Goal: Information Seeking & Learning: Learn about a topic

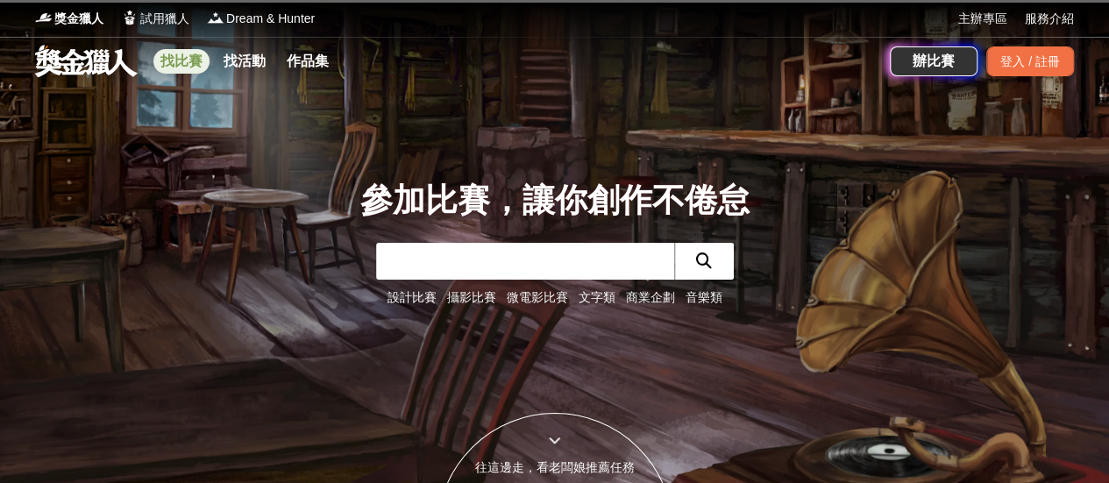
click at [191, 66] on link "找比賽" at bounding box center [181, 61] width 56 height 25
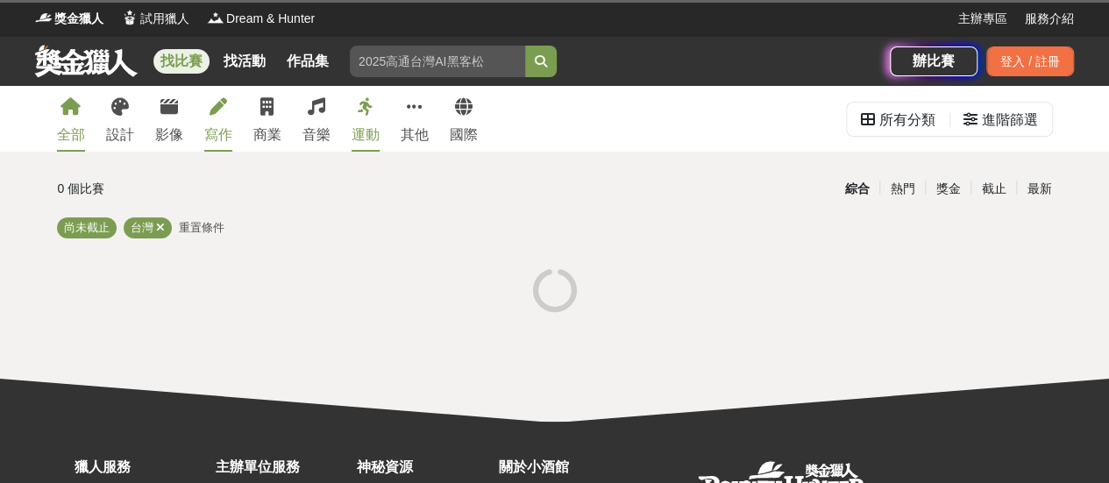
click at [212, 127] on div "寫作" at bounding box center [218, 134] width 28 height 21
click at [271, 127] on div "商業" at bounding box center [267, 134] width 28 height 21
click at [268, 111] on icon at bounding box center [266, 107] width 13 height 18
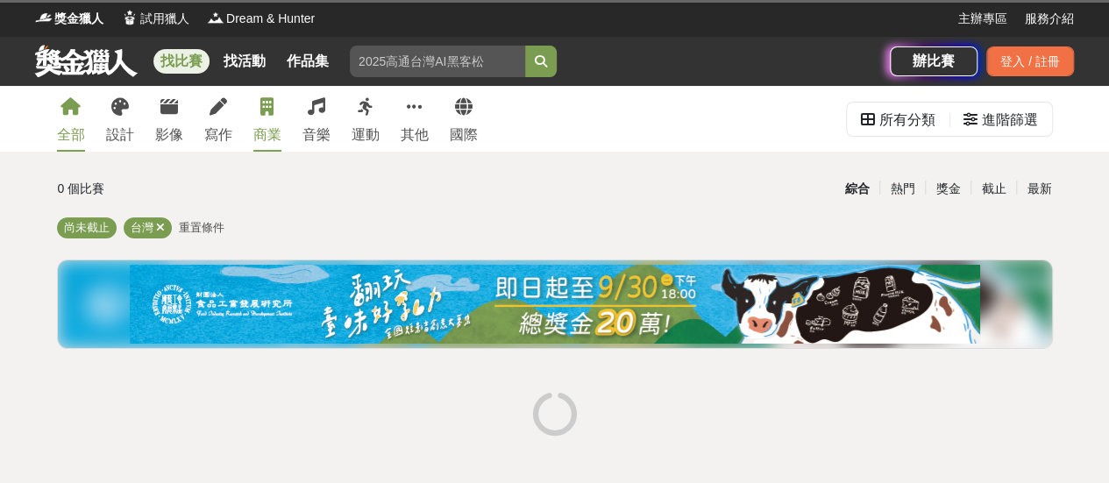
click at [266, 121] on link "商業" at bounding box center [267, 119] width 28 height 66
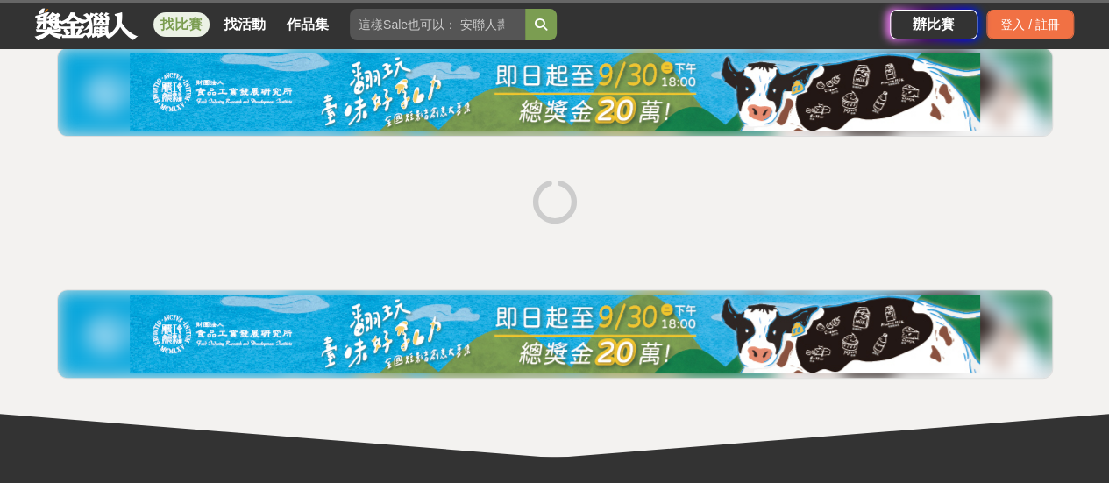
scroll to position [217, 0]
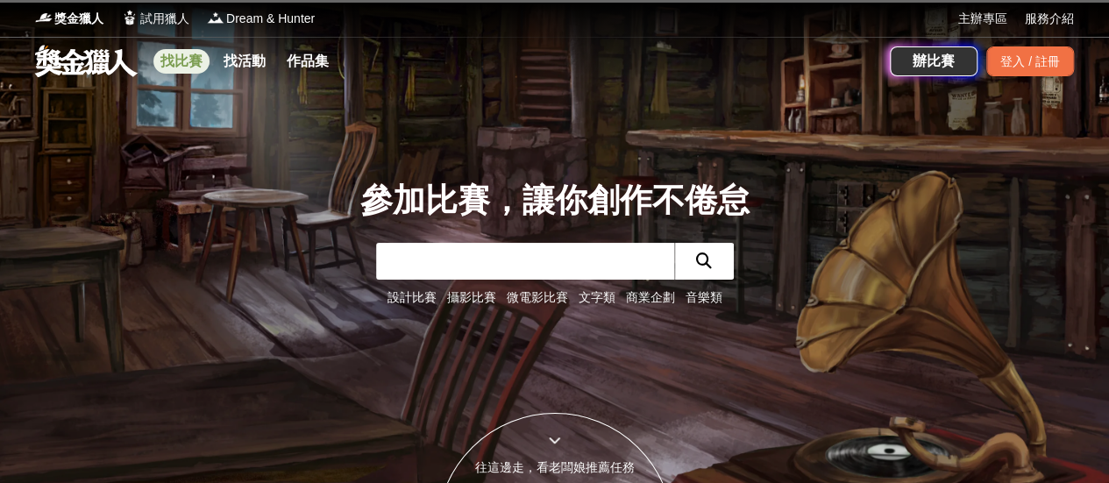
click at [192, 66] on link "找比賽" at bounding box center [181, 61] width 56 height 25
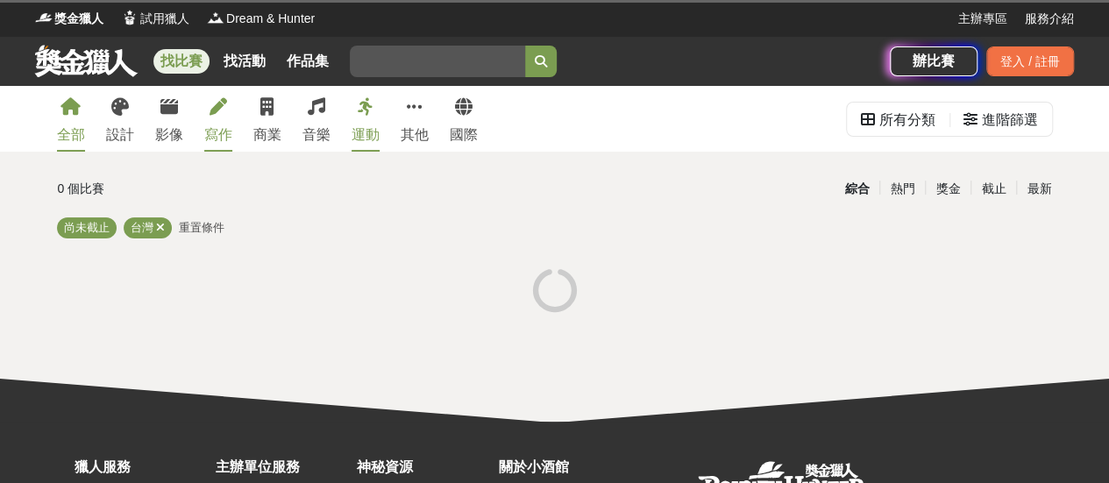
click at [217, 122] on link "寫作" at bounding box center [218, 119] width 28 height 66
click at [174, 121] on link "影像" at bounding box center [169, 119] width 28 height 66
click at [268, 113] on icon at bounding box center [266, 107] width 13 height 18
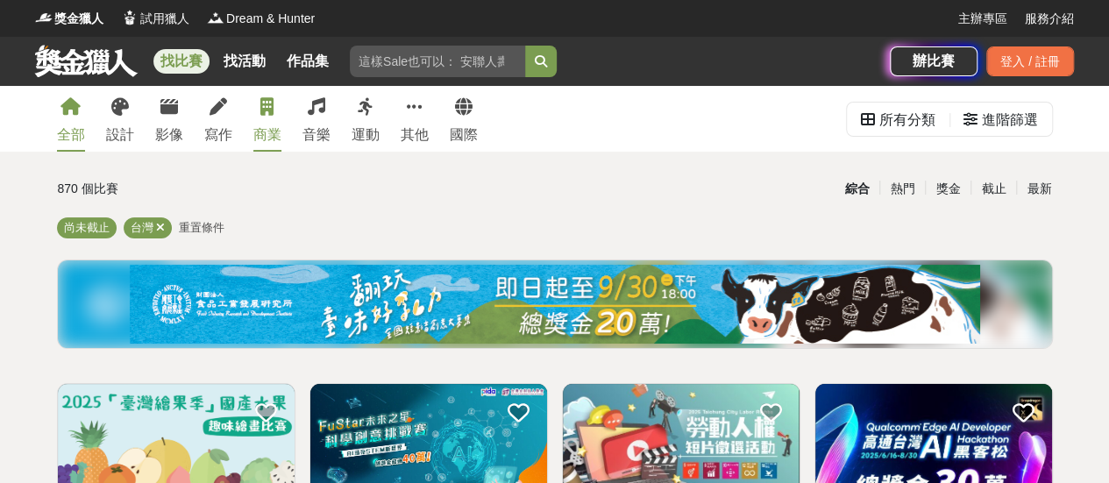
click at [268, 120] on link "商業" at bounding box center [267, 119] width 28 height 66
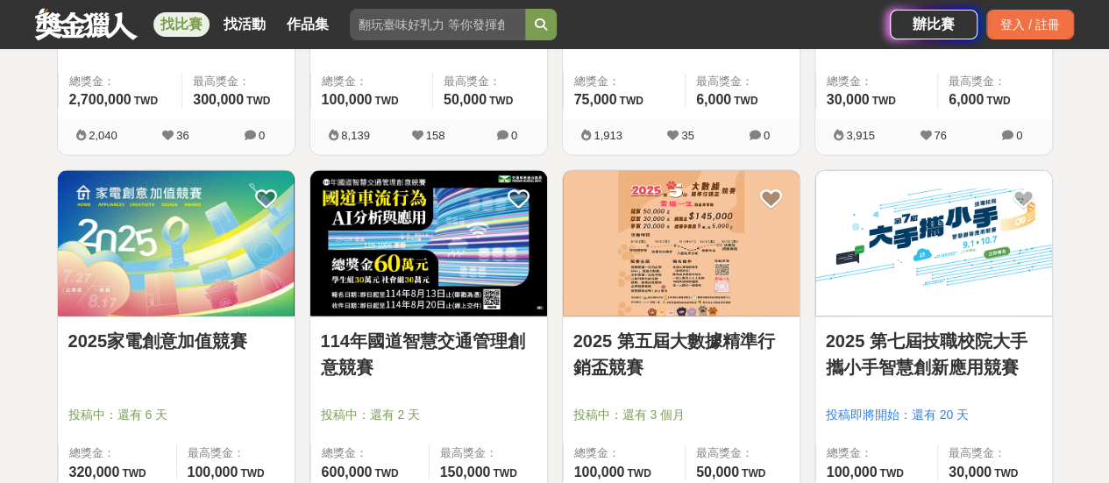
scroll to position [1701, 0]
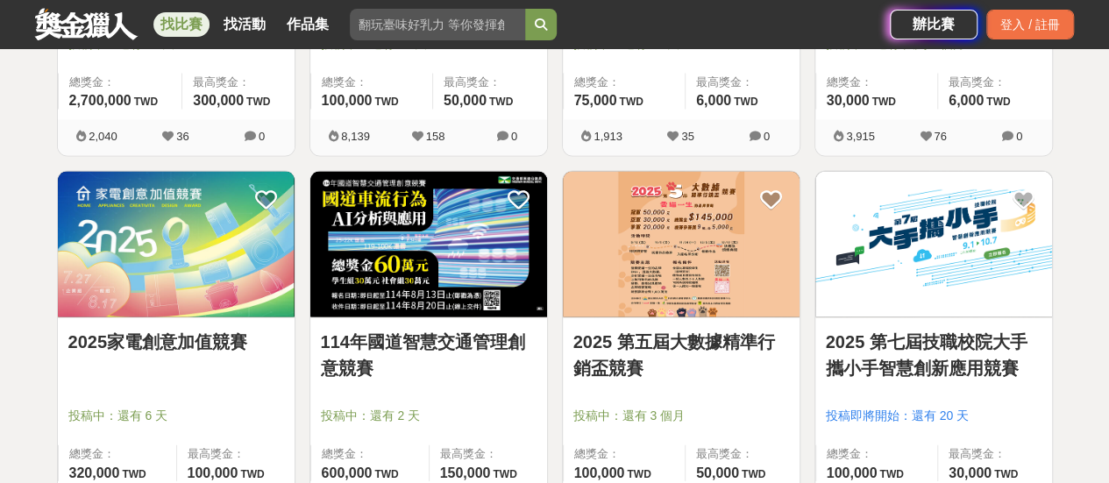
click at [691, 334] on link "2025 第五屆大數據精準行銷盃競賽" at bounding box center [681, 355] width 216 height 53
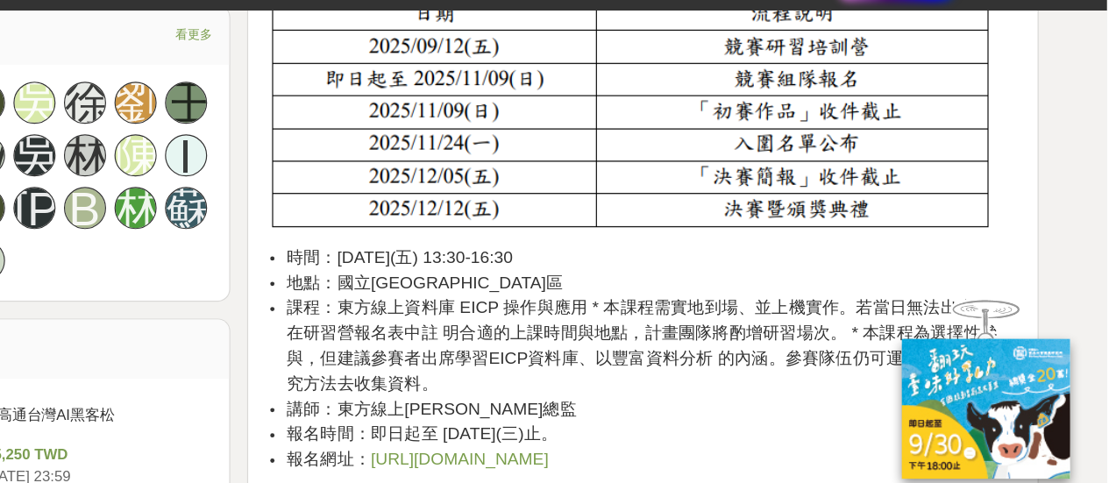
scroll to position [1124, 0]
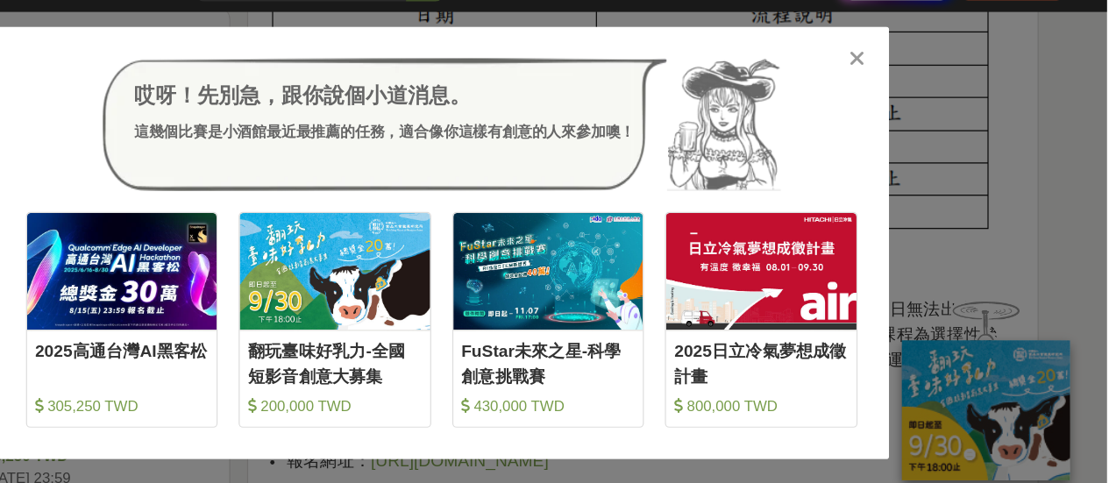
click at [896, 82] on icon at bounding box center [900, 89] width 13 height 18
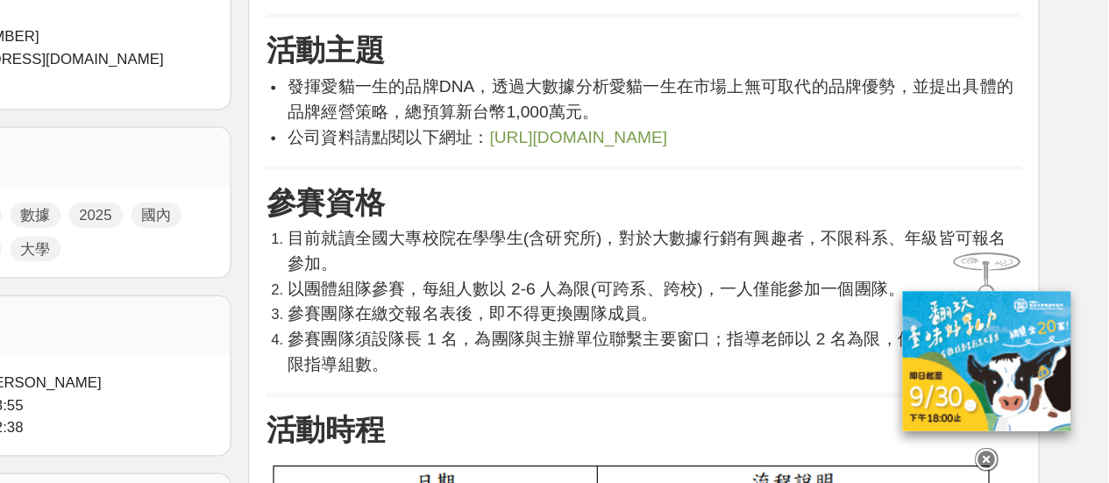
scroll to position [695, 0]
click at [635, 190] on span "https://reurl.cc/gR670p" at bounding box center [667, 193] width 148 height 15
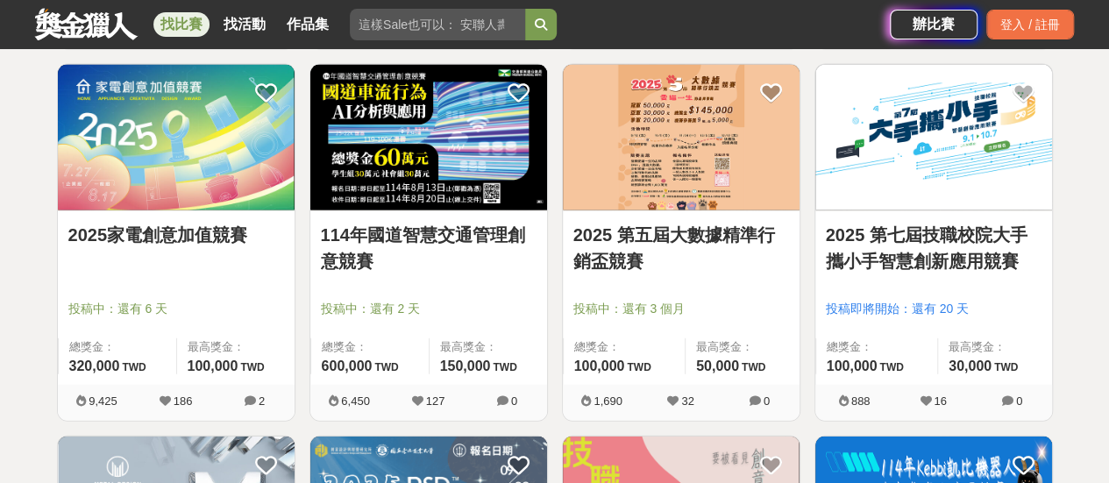
scroll to position [1807, 0]
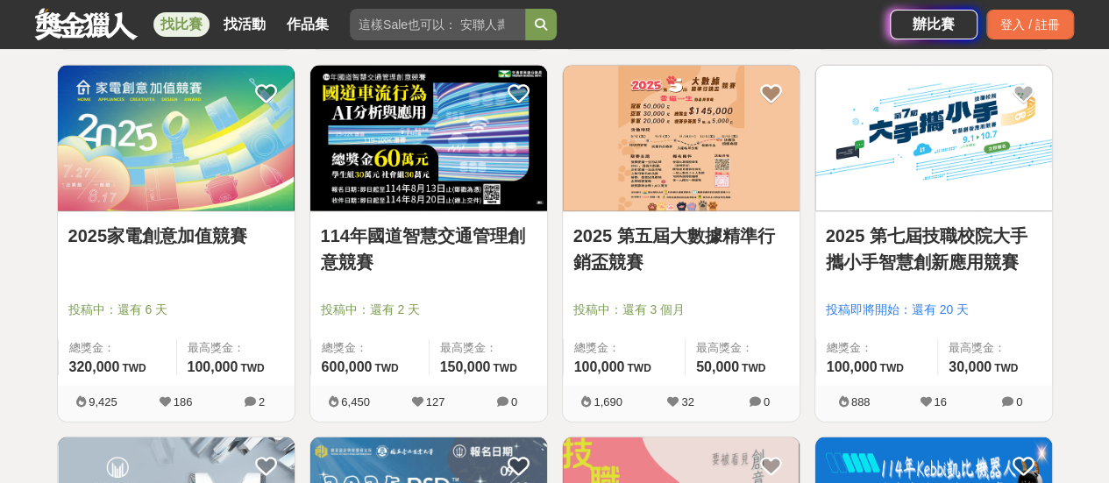
click at [907, 230] on link "2025 第七屆技職校院大手攜小手智慧創新應用競賽" at bounding box center [933, 249] width 216 height 53
